Goal: Check status

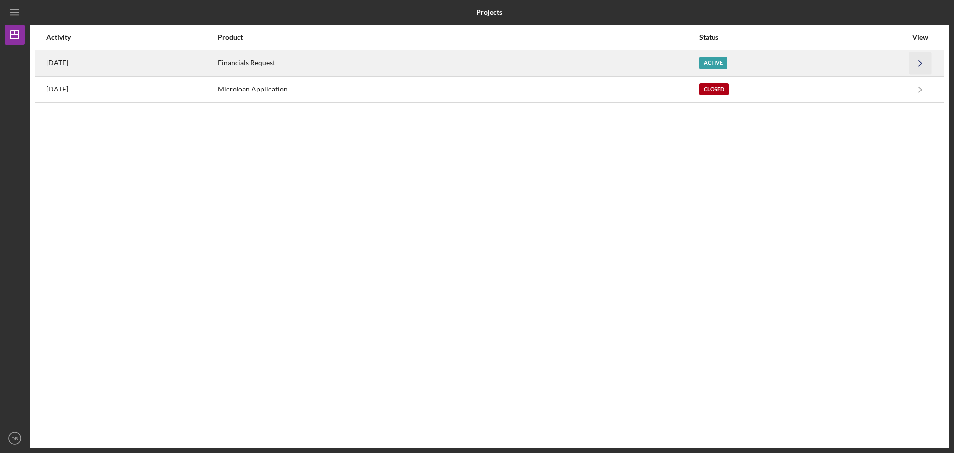
click at [918, 65] on icon "Icon/Navigate" at bounding box center [920, 63] width 22 height 22
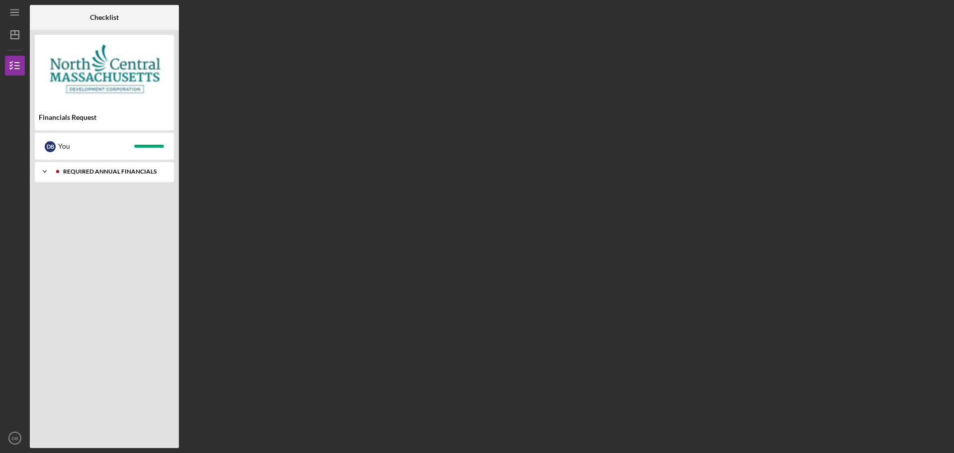
click at [44, 170] on icon "Icon/Expander" at bounding box center [45, 172] width 20 height 20
